Goal: Navigation & Orientation: Find specific page/section

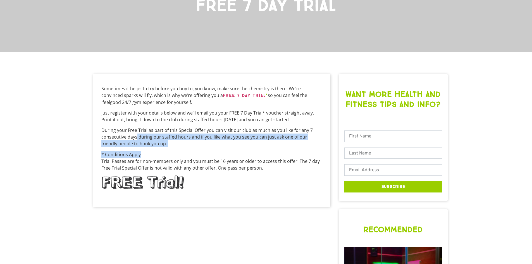
drag, startPoint x: 136, startPoint y: 134, endPoint x: 165, endPoint y: 156, distance: 36.8
click at [165, 156] on div "Sometimes it helps to try before you buy to, you know, make sure the chemistry …" at bounding box center [211, 140] width 221 height 111
click at [165, 156] on p "* Conditions Apply Trial Passes are for non-members only and you must be 16 yea…" at bounding box center [211, 161] width 221 height 20
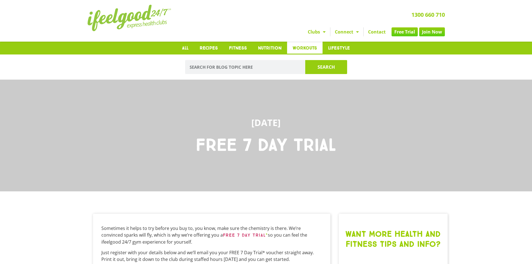
click at [305, 47] on link "Workouts" at bounding box center [304, 48] width 35 height 13
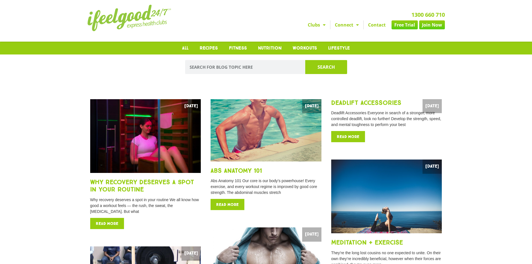
click at [323, 24] on span "Menu" at bounding box center [323, 25] width 6 height 10
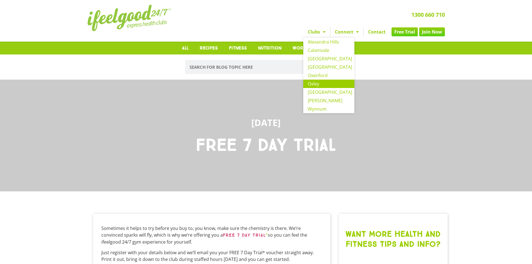
click at [327, 83] on link "Oxley" at bounding box center [328, 84] width 51 height 8
